Goal: Task Accomplishment & Management: Use online tool/utility

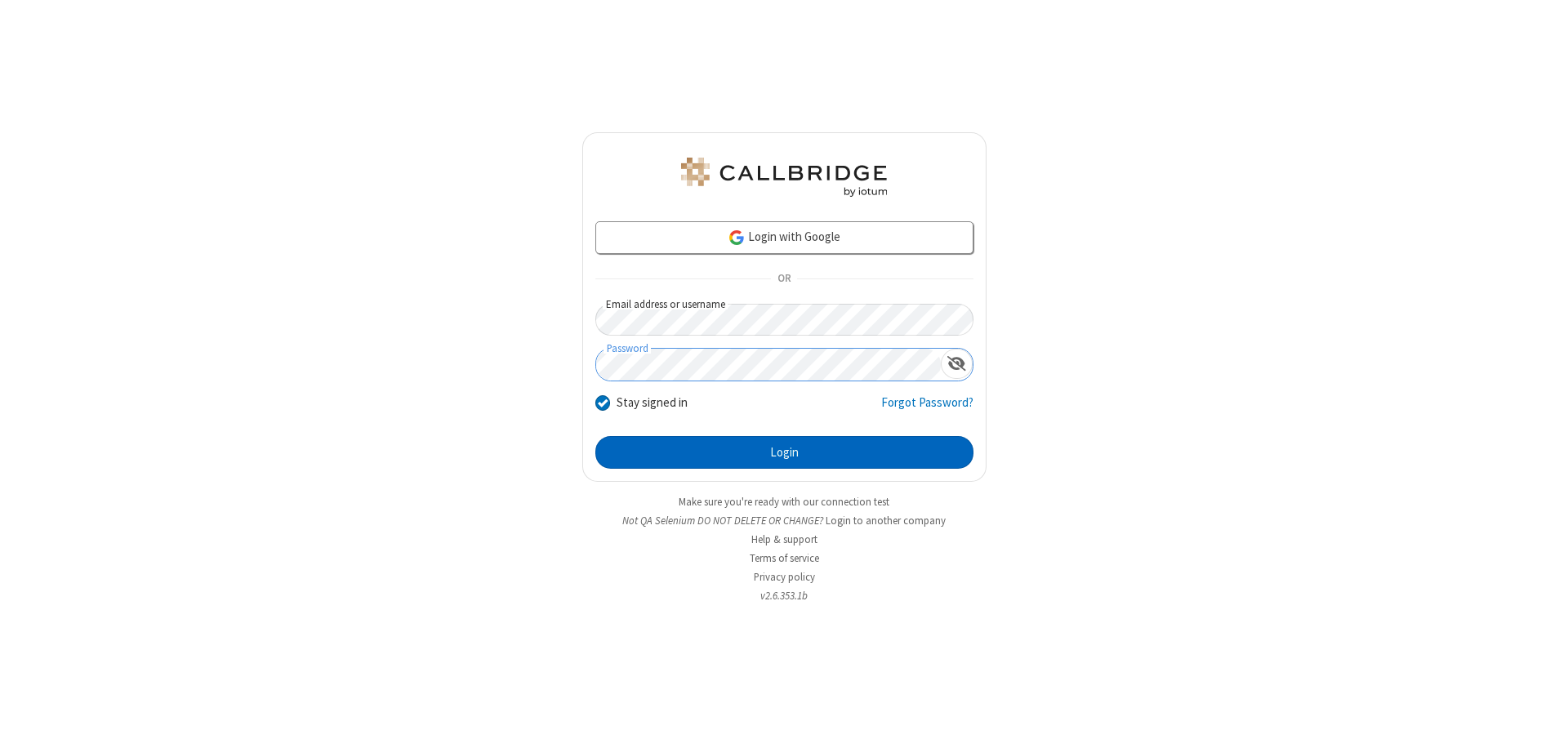
click at [784, 452] on button "Login" at bounding box center [784, 452] width 378 height 33
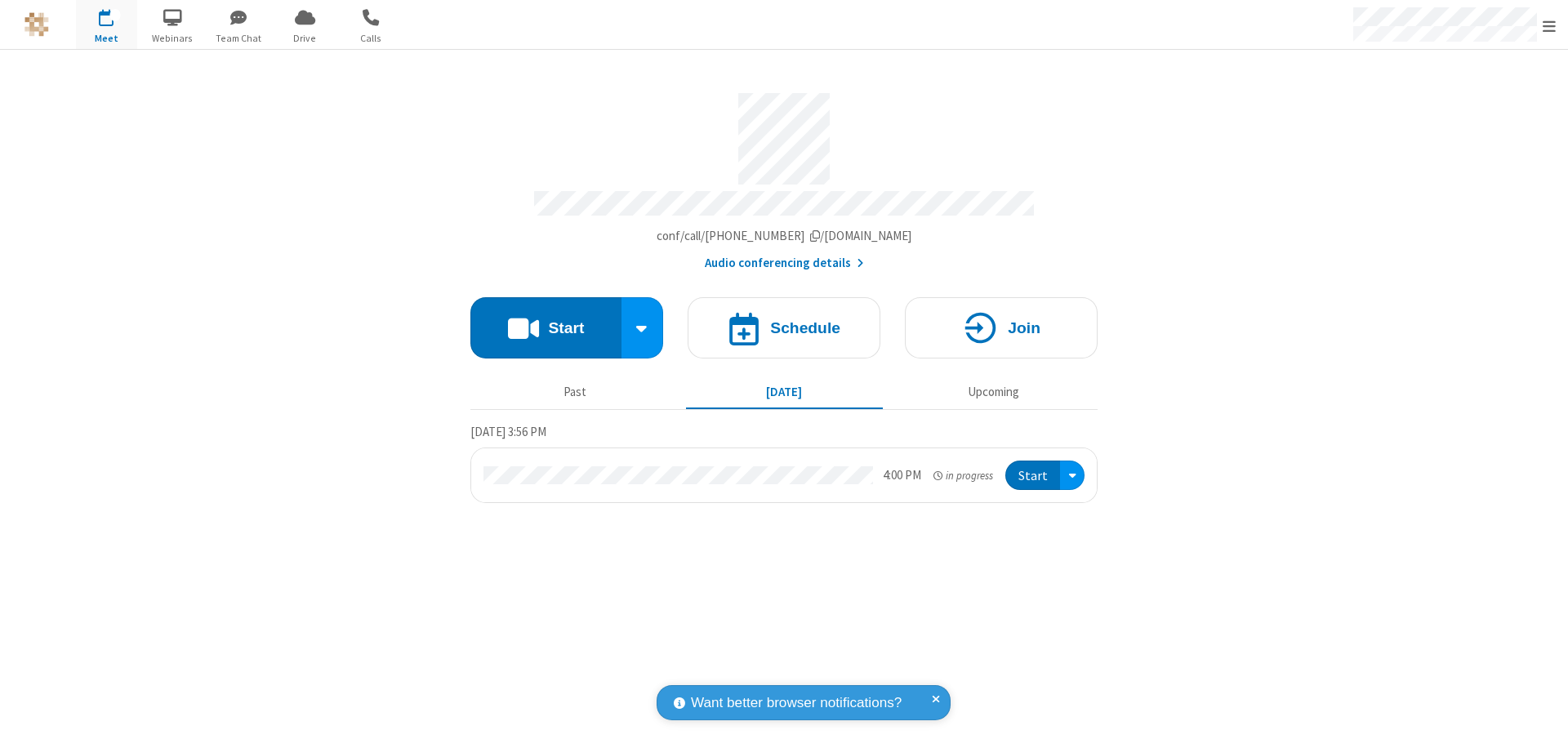
click at [1549, 25] on span "Open menu" at bounding box center [1549, 25] width 13 height 16
click at [305, 38] on span "Drive" at bounding box center [305, 38] width 61 height 14
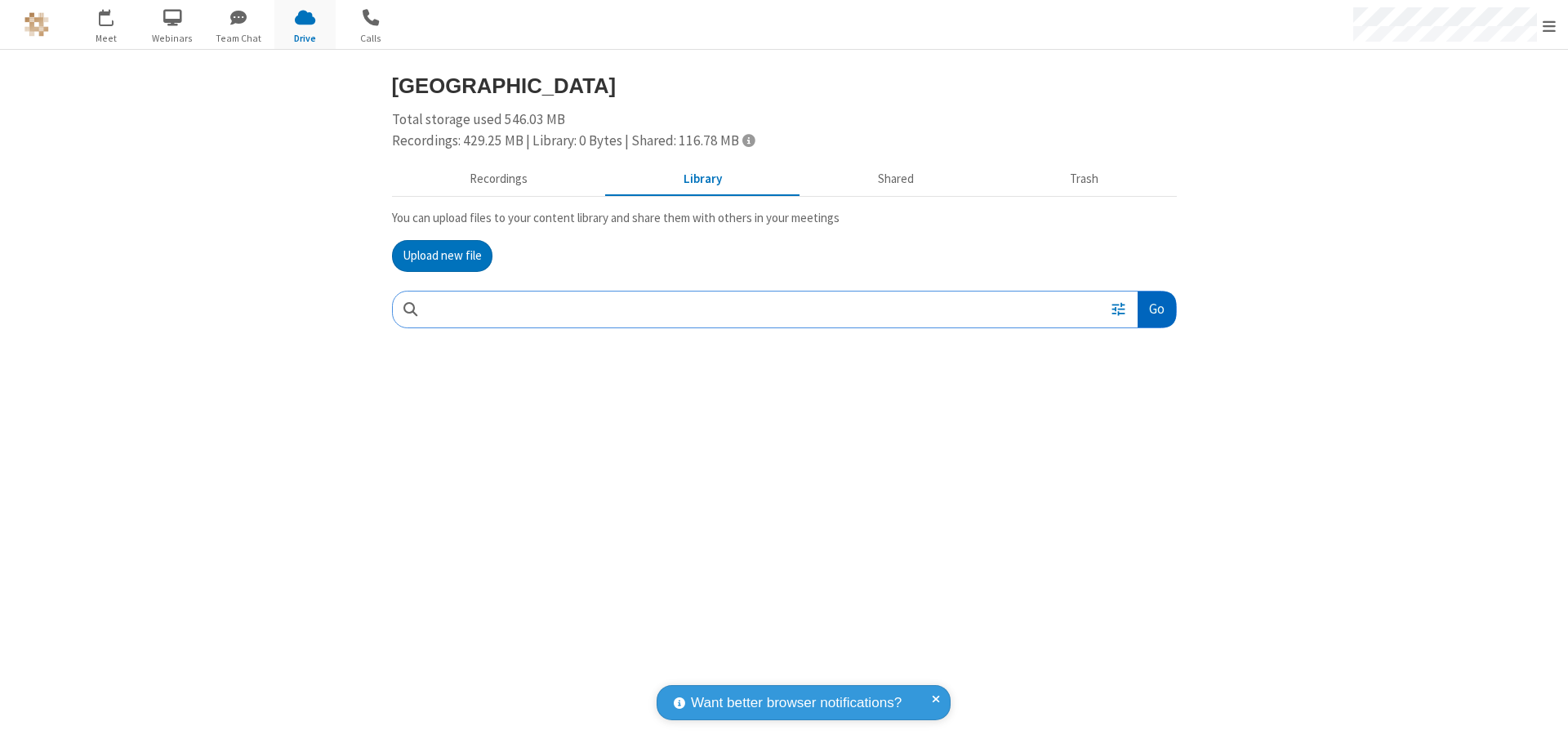
click at [1156, 309] on button "Go" at bounding box center [1156, 310] width 38 height 37
click at [442, 256] on button "Upload new file" at bounding box center [442, 256] width 100 height 33
